Goal: Navigation & Orientation: Find specific page/section

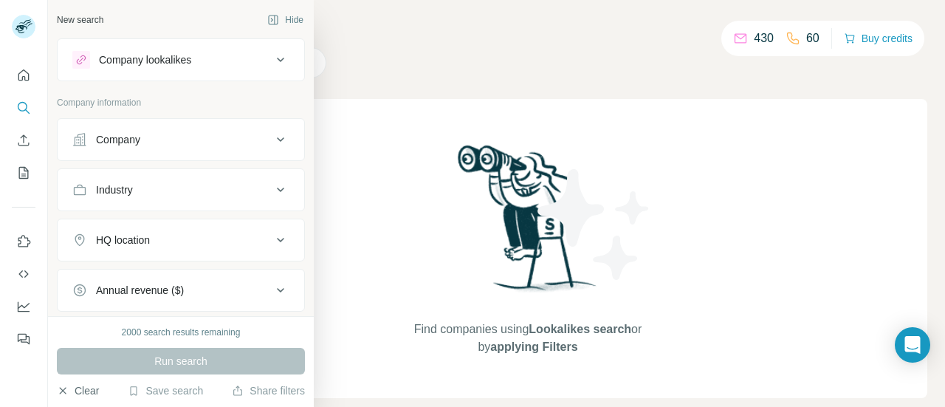
click at [74, 398] on button "Clear" at bounding box center [78, 390] width 42 height 15
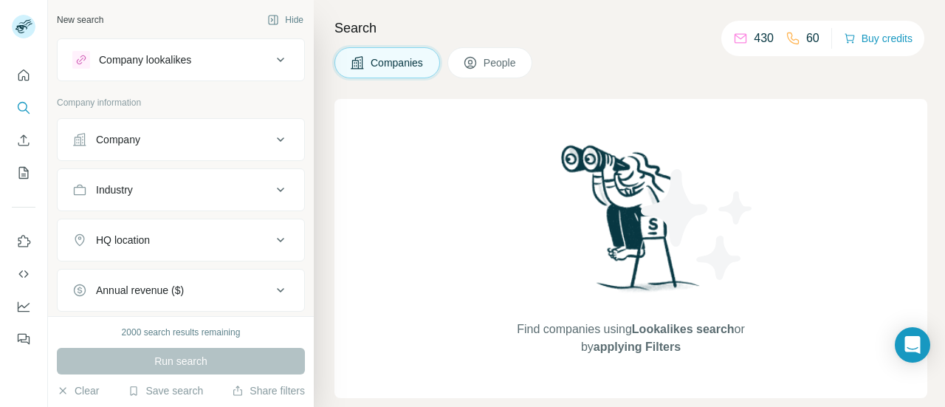
drag, startPoint x: 45, startPoint y: 67, endPoint x: 37, endPoint y: 62, distance: 9.6
click at [37, 62] on div at bounding box center [23, 202] width 47 height 299
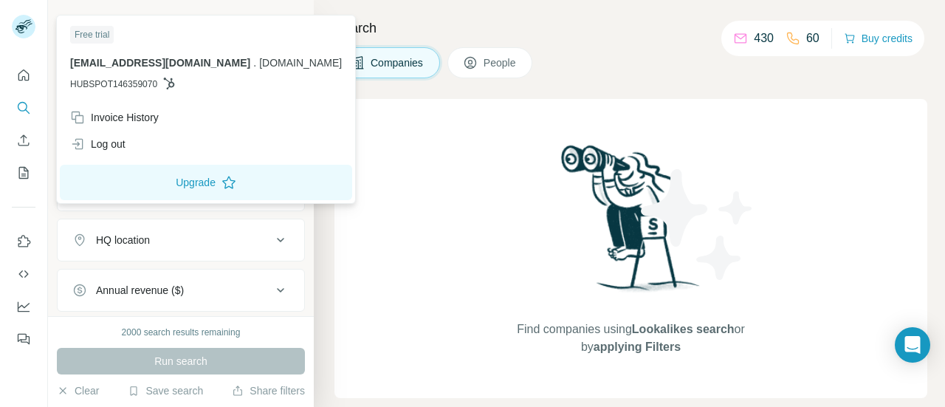
click at [94, 33] on div "Free trial" at bounding box center [92, 35] width 44 height 18
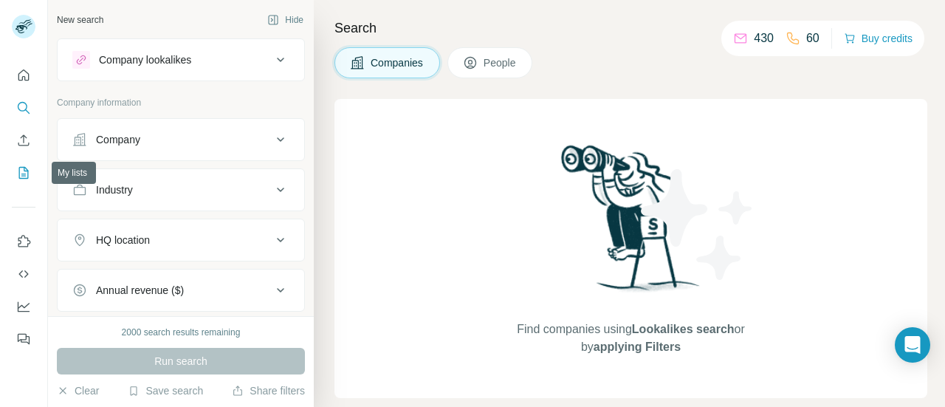
click at [24, 171] on icon "My lists" at bounding box center [23, 172] width 15 height 15
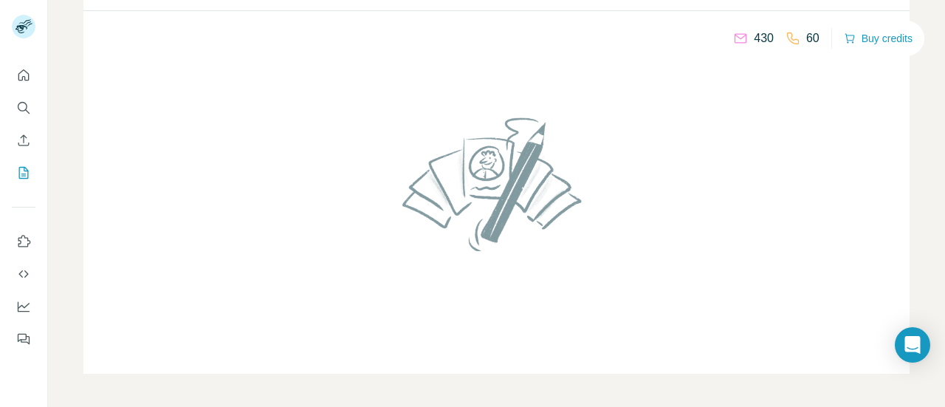
scroll to position [192, 0]
click at [759, 44] on p "430" at bounding box center [763, 39] width 20 height 18
click at [759, 33] on p "430" at bounding box center [763, 39] width 20 height 18
click at [24, 300] on icon "Dashboard" at bounding box center [23, 306] width 15 height 15
